Goal: Transaction & Acquisition: Purchase product/service

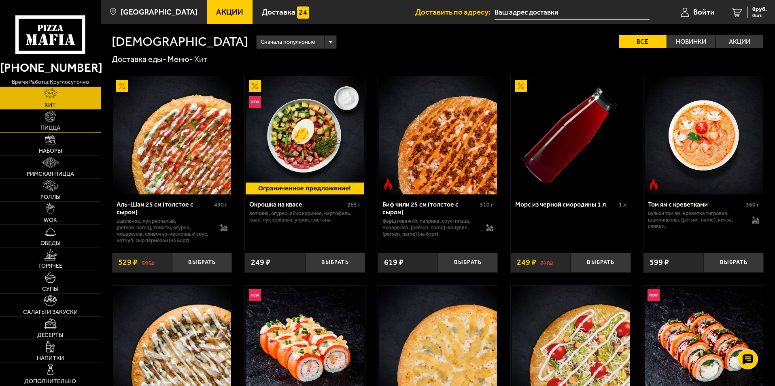
click at [51, 129] on span "Пицца" at bounding box center [50, 128] width 20 height 6
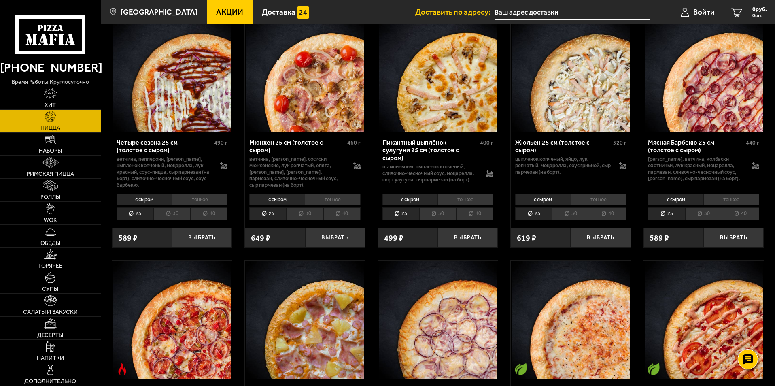
scroll to position [1052, 0]
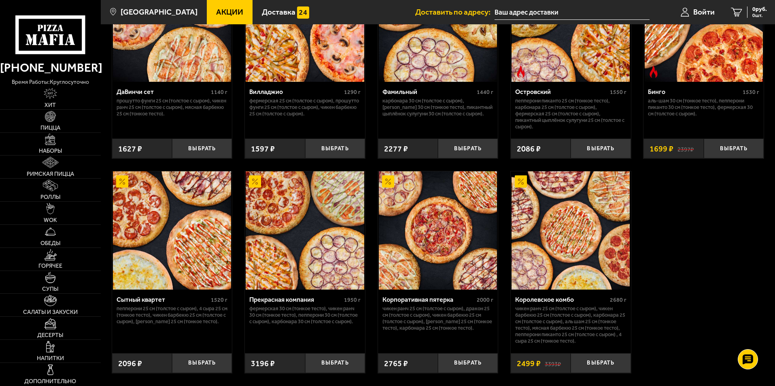
scroll to position [688, 0]
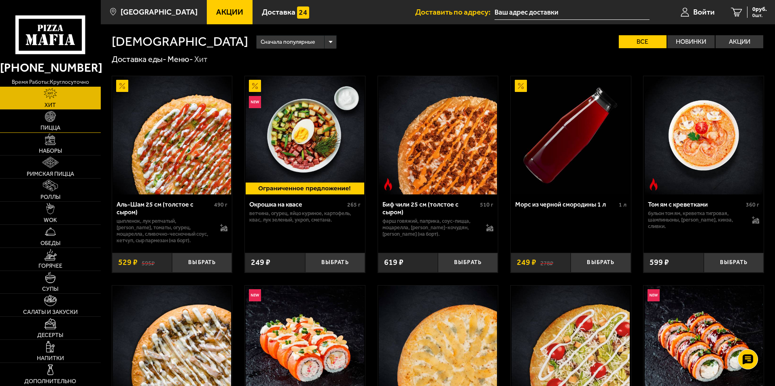
click at [47, 127] on span "Пицца" at bounding box center [50, 128] width 20 height 6
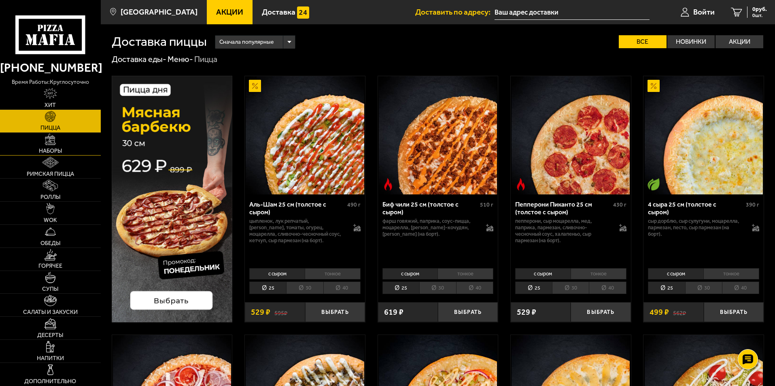
click at [52, 149] on span "Наборы" at bounding box center [50, 151] width 23 height 6
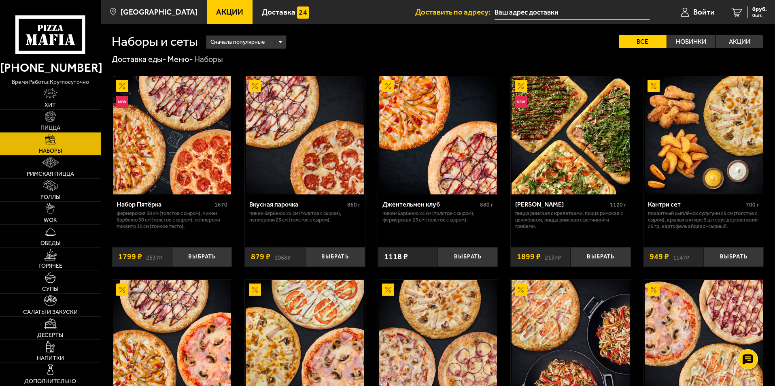
click at [53, 128] on span "Пицца" at bounding box center [50, 128] width 20 height 6
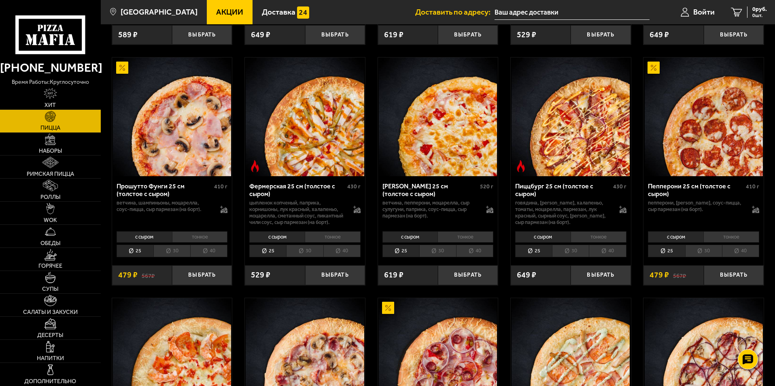
scroll to position [526, 0]
